Goal: Navigation & Orientation: Find specific page/section

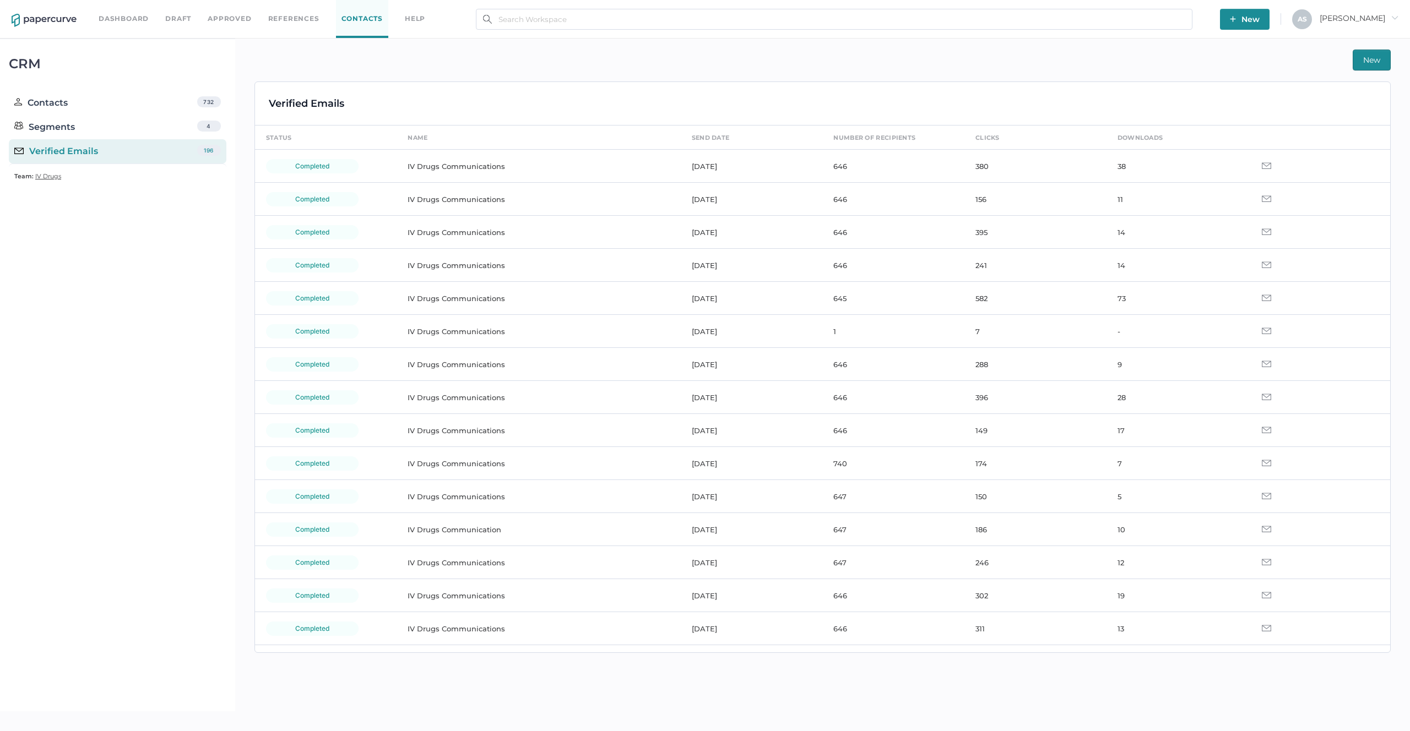
click at [1134, 47] on div "New Verified Emails status name send date number of recipients clicks downloads…" at bounding box center [822, 375] width 1174 height 673
click at [239, 21] on link "Approved" at bounding box center [229, 19] width 43 height 12
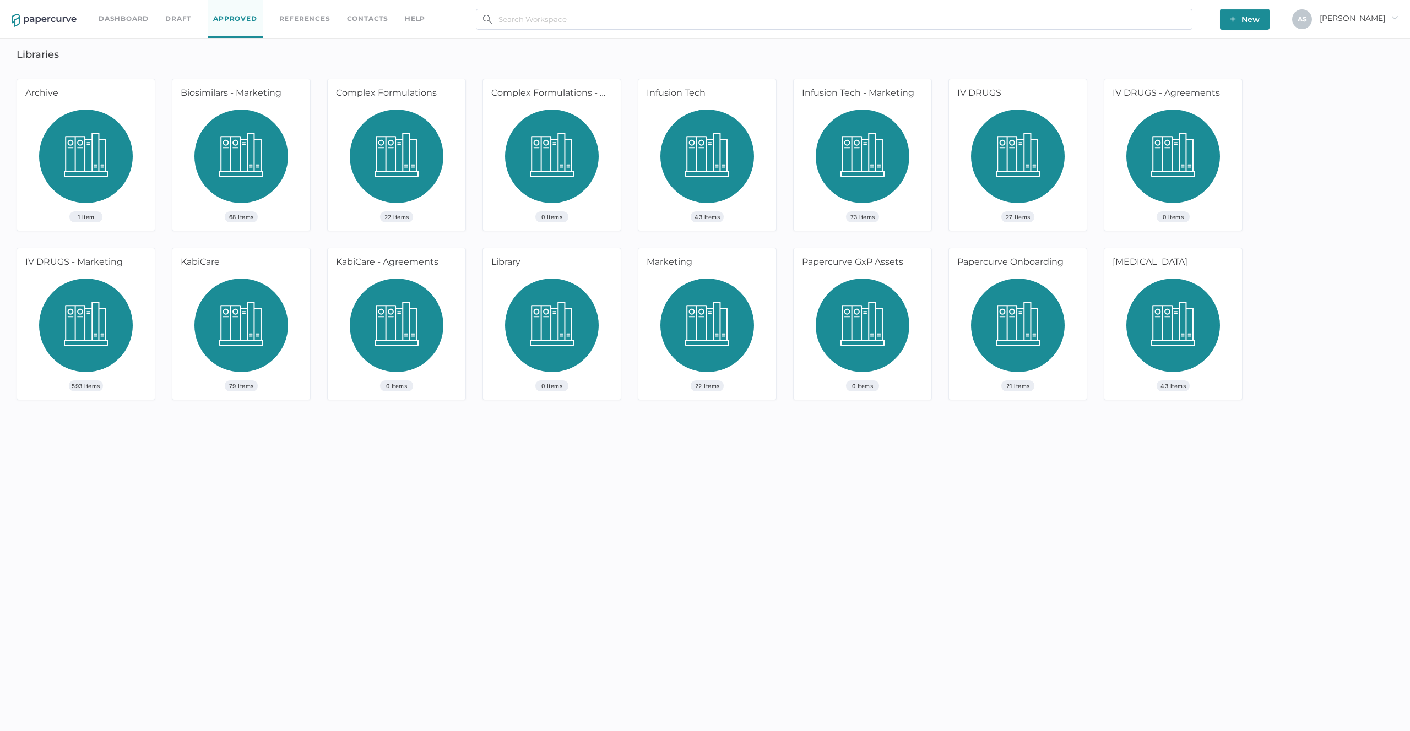
click at [1038, 156] on img at bounding box center [1018, 161] width 94 height 102
click at [1357, 16] on span "[PERSON_NAME]" at bounding box center [1358, 18] width 79 height 10
click at [1339, 41] on span "Workspace" at bounding box center [1341, 42] width 93 height 21
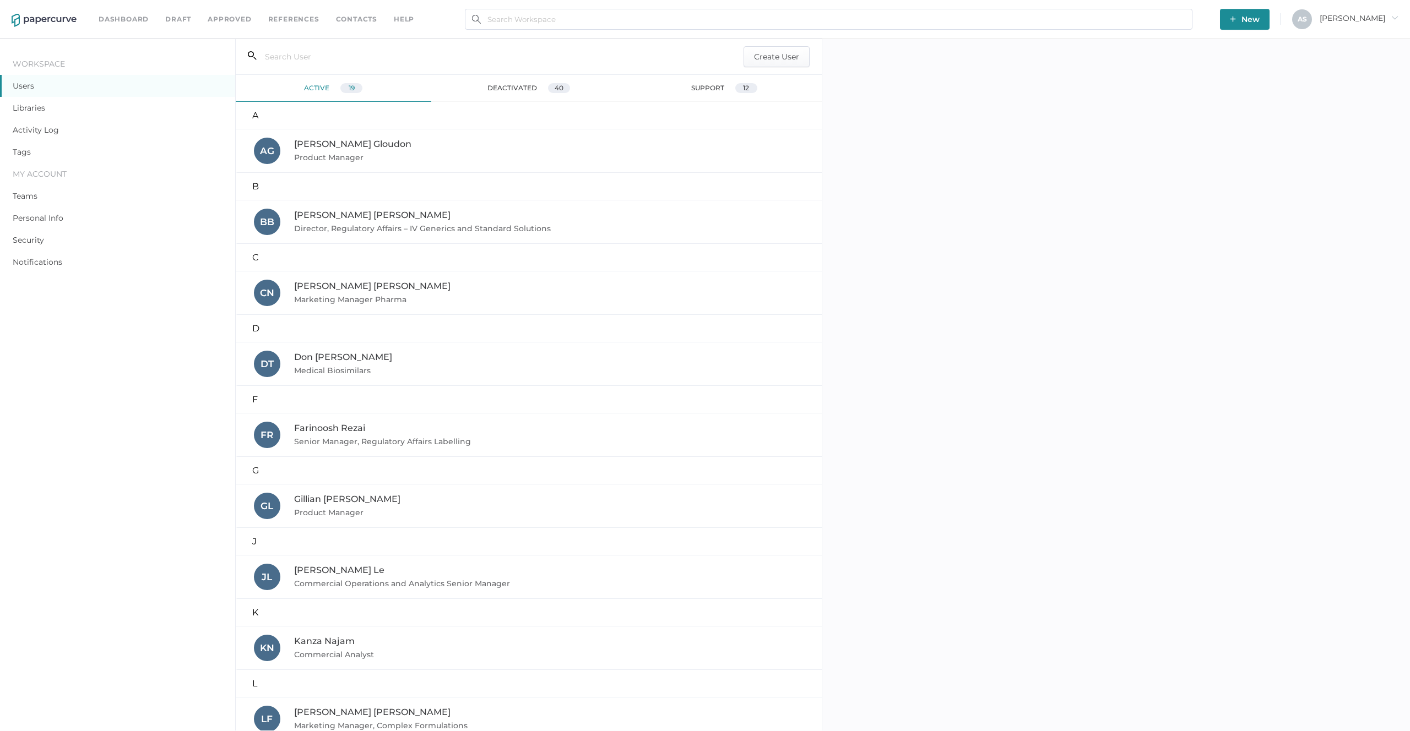
click at [684, 85] on div "support 12" at bounding box center [723, 88] width 195 height 27
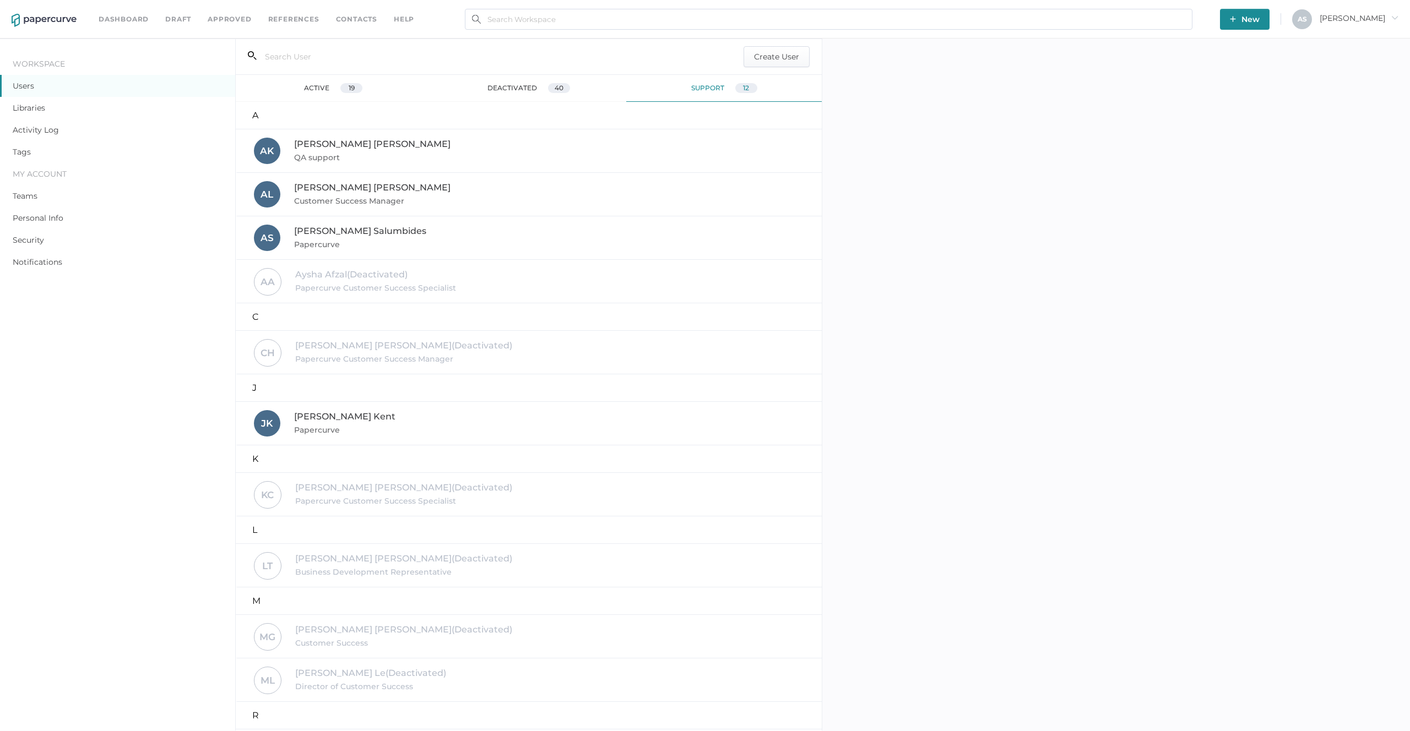
click at [550, 249] on div "[PERSON_NAME] Papercurve" at bounding box center [530, 238] width 552 height 26
